Goal: Understand process/instructions

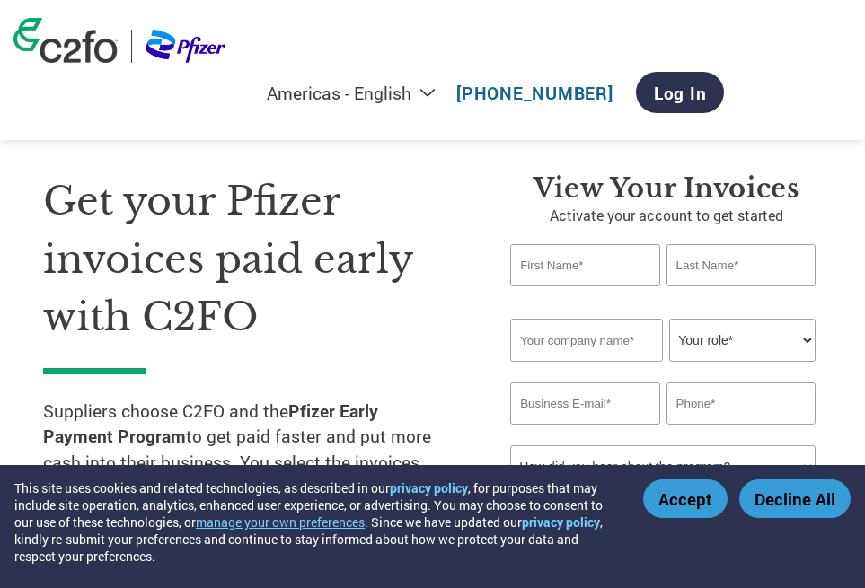
click at [688, 500] on button "Accept" at bounding box center [685, 499] width 84 height 39
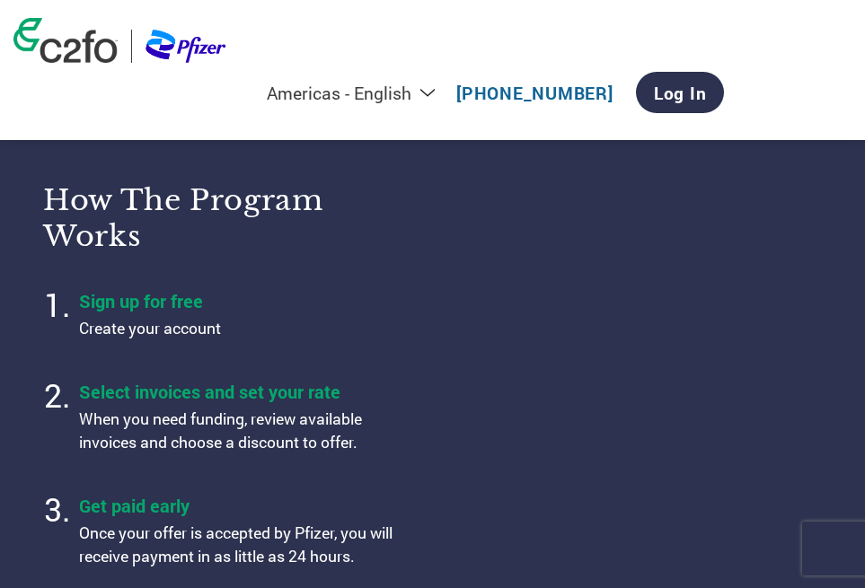
scroll to position [719, 0]
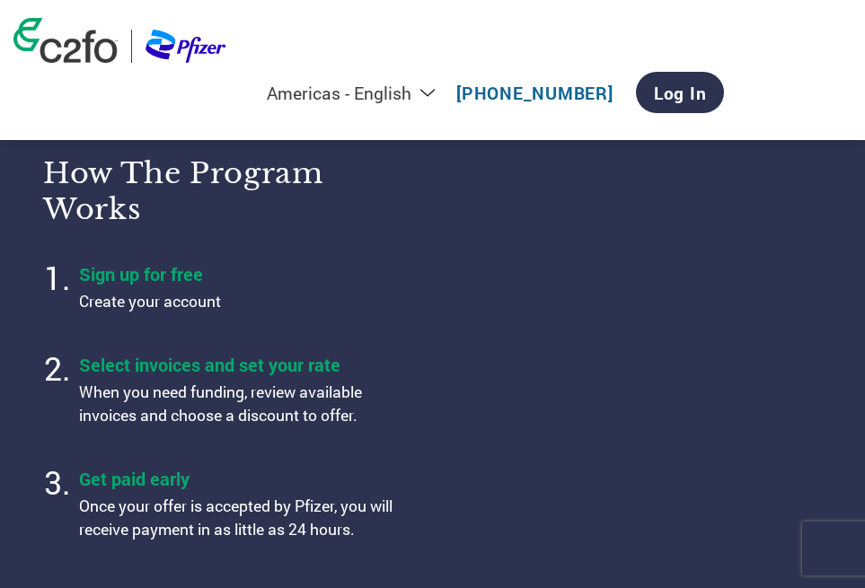
click at [121, 362] on h4 "Select invoices and set your rate" at bounding box center [244, 364] width 331 height 23
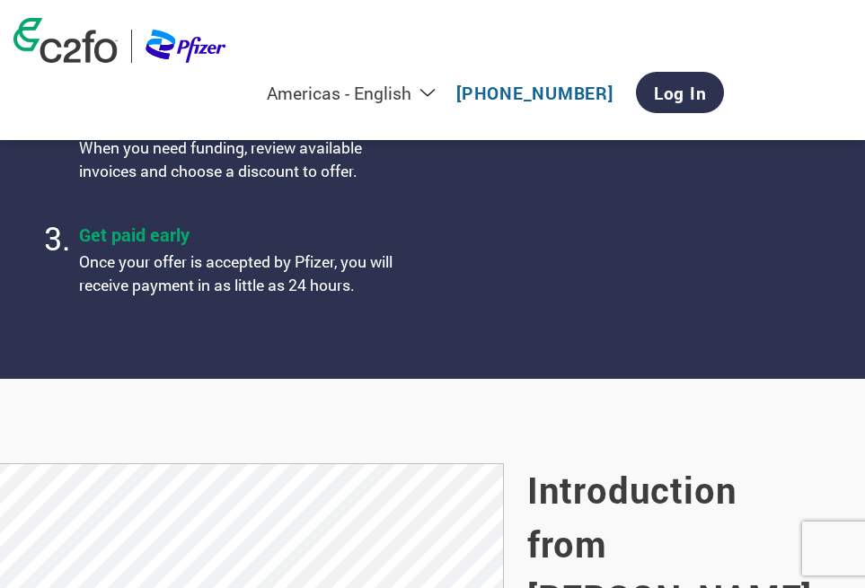
scroll to position [898, 0]
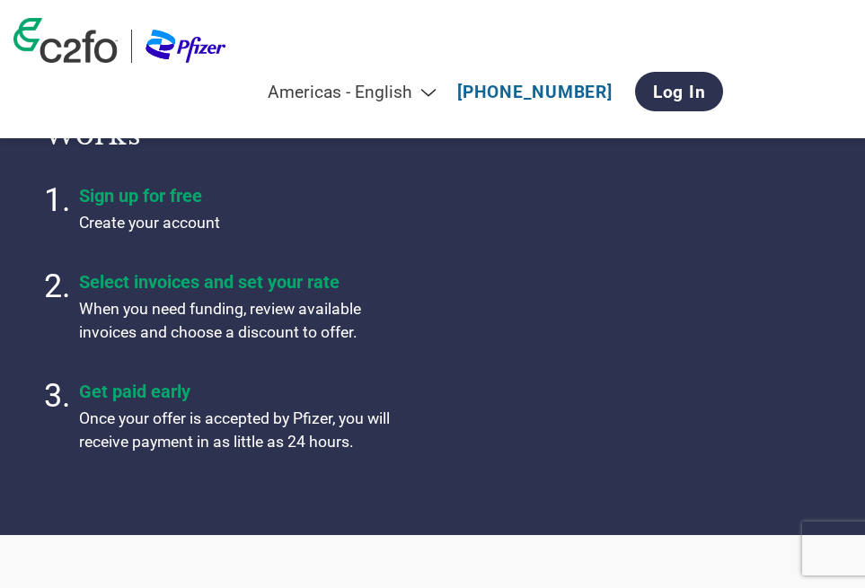
scroll to position [808, 0]
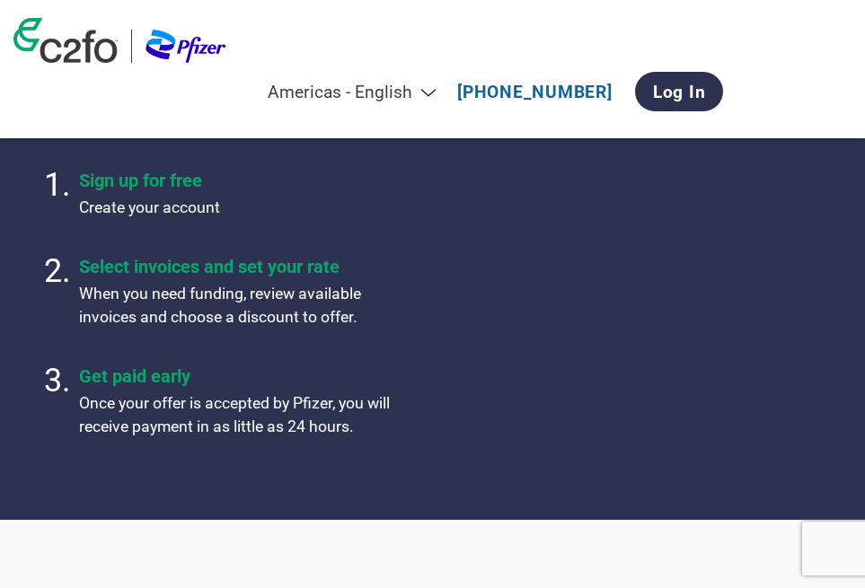
click at [183, 174] on h4 "Sign up for free" at bounding box center [244, 181] width 331 height 22
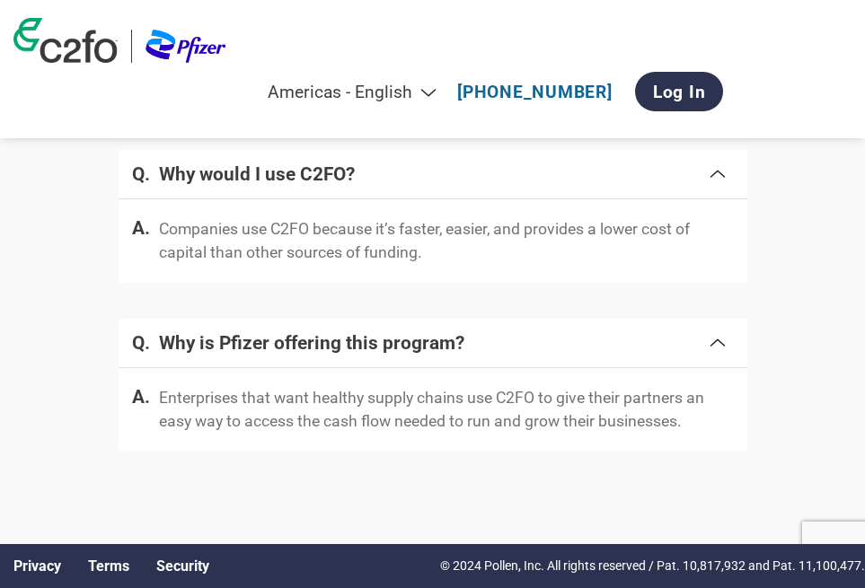
scroll to position [4083, 0]
